Goal: Task Accomplishment & Management: Use online tool/utility

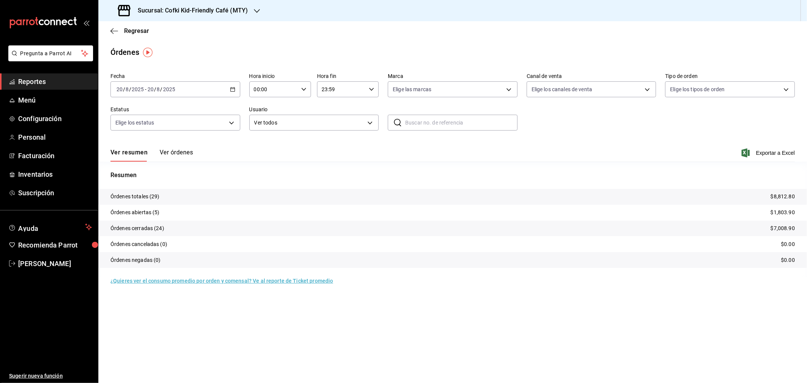
click at [177, 151] on button "Ver órdenes" at bounding box center [176, 155] width 33 height 13
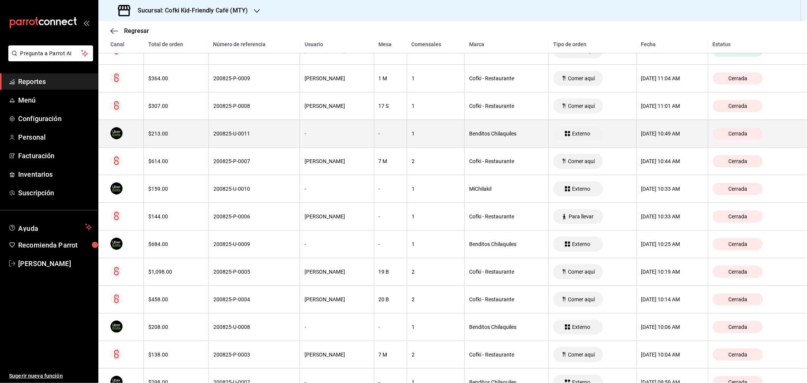
scroll to position [14, 0]
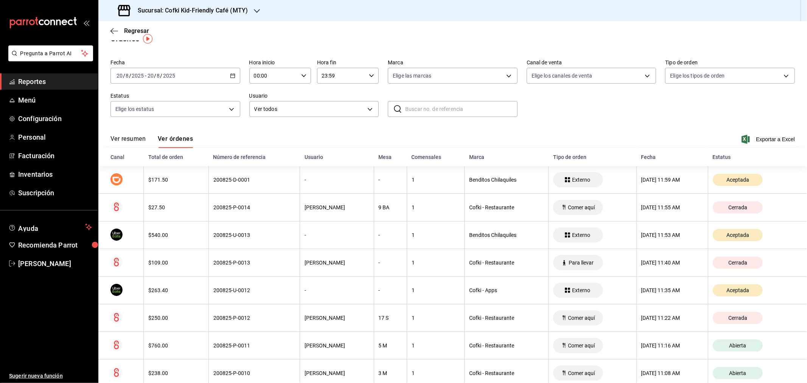
click at [134, 137] on button "Ver resumen" at bounding box center [127, 141] width 35 height 13
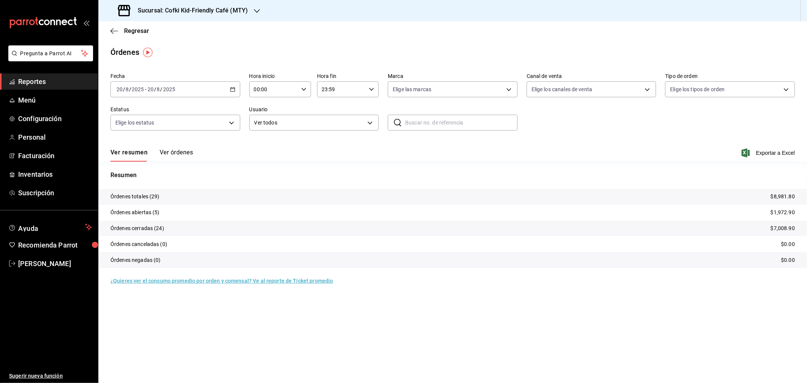
click at [223, 9] on h3 "Sucursal: Cofki Kid-Friendly Café (MTY)" at bounding box center [190, 10] width 116 height 9
click at [185, 45] on div "Cofki Cafe (La Aurora)" at bounding box center [154, 49] width 113 height 17
click at [172, 152] on button "Ver órdenes" at bounding box center [176, 155] width 33 height 13
